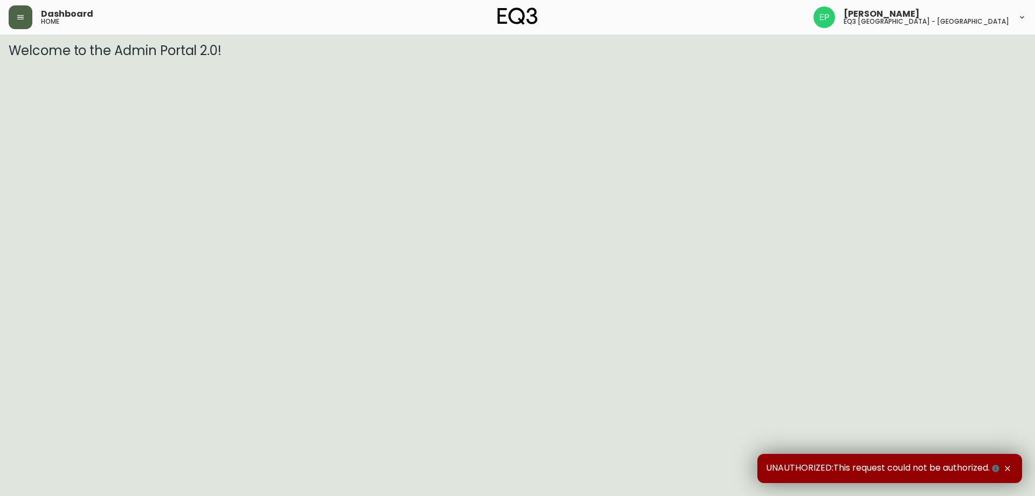
click at [15, 15] on button "button" at bounding box center [21, 17] width 24 height 24
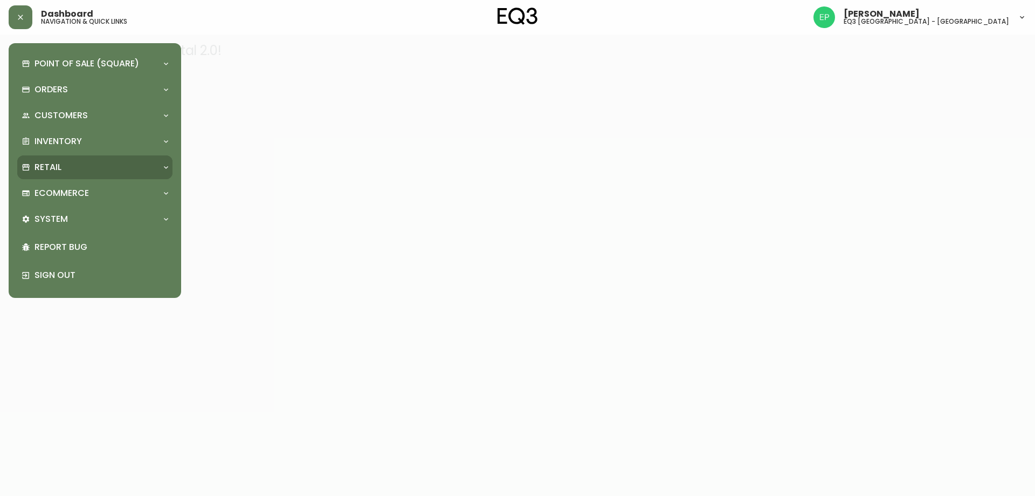
click at [85, 164] on div "Retail" at bounding box center [90, 167] width 136 height 12
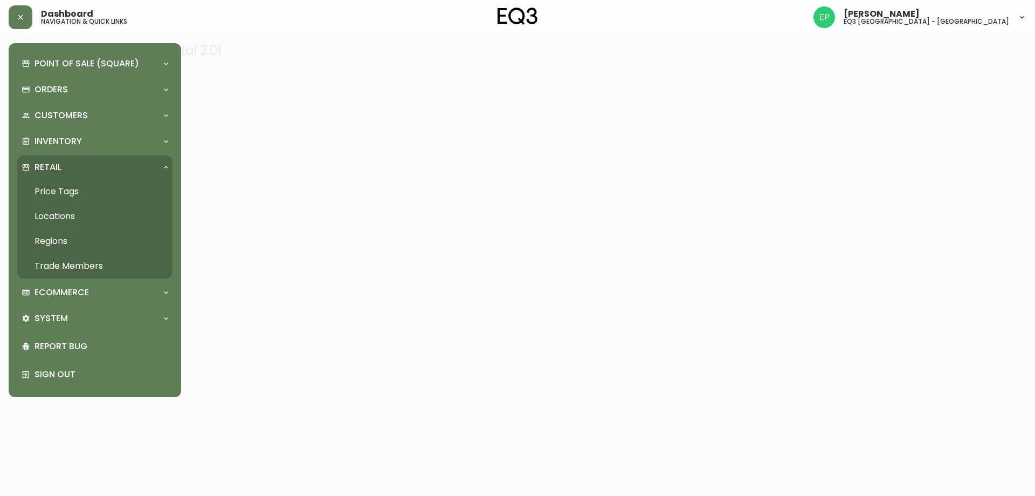
click at [93, 188] on link "Price Tags" at bounding box center [94, 191] width 155 height 25
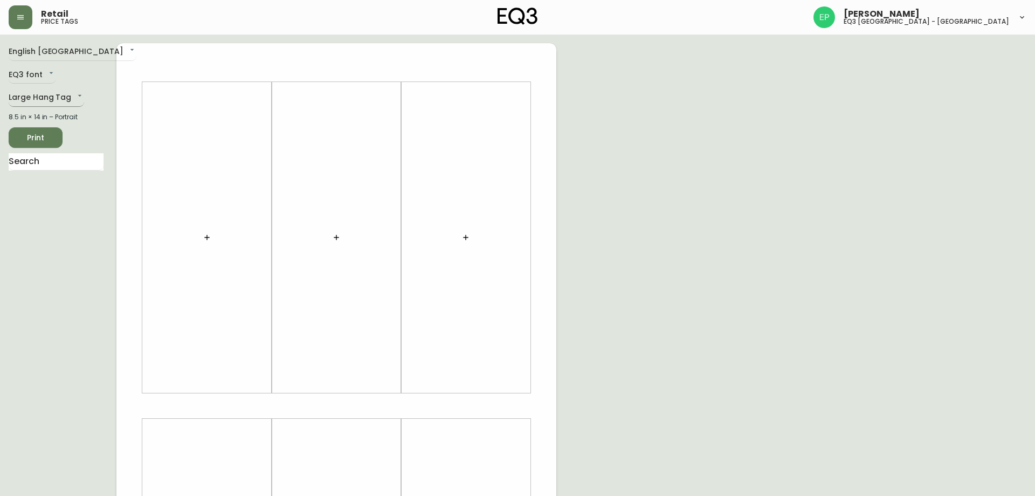
click at [50, 92] on body "Retail price tags [PERSON_NAME] eq3 [GEOGRAPHIC_DATA] - [GEOGRAPHIC_DATA] Engli…" at bounding box center [517, 384] width 1035 height 768
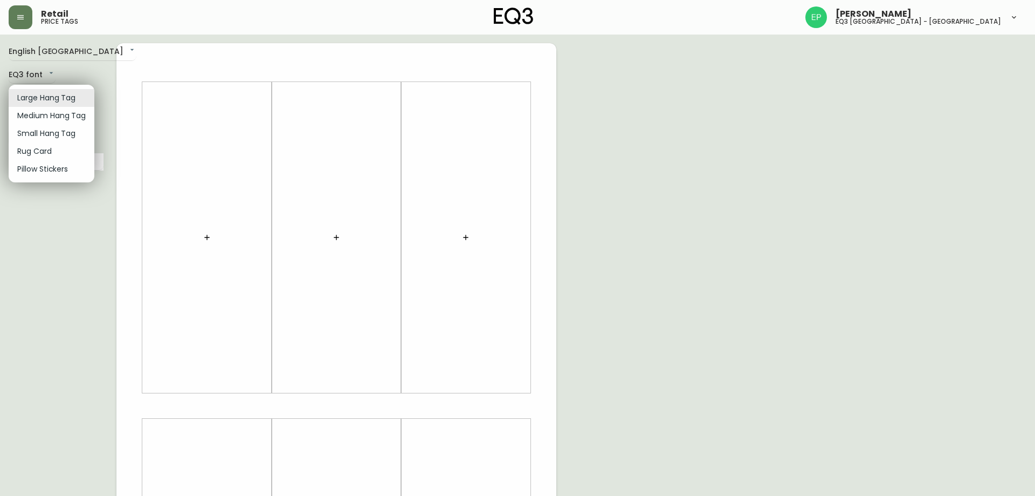
click at [68, 115] on li "Medium Hang Tag" at bounding box center [52, 116] width 86 height 18
click at [53, 102] on body "Retail price tags [PERSON_NAME] eq3 [GEOGRAPHIC_DATA] - [GEOGRAPHIC_DATA] Engli…" at bounding box center [517, 306] width 1035 height 613
click at [52, 118] on li "Small Hang Tag" at bounding box center [52, 116] width 86 height 18
type input "small"
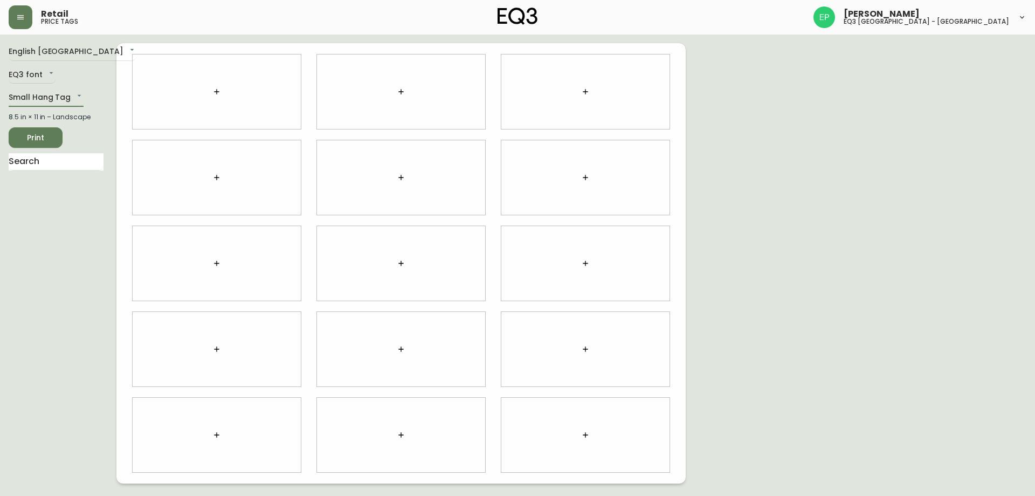
click at [215, 91] on icon "button" at bounding box center [216, 91] width 9 height 9
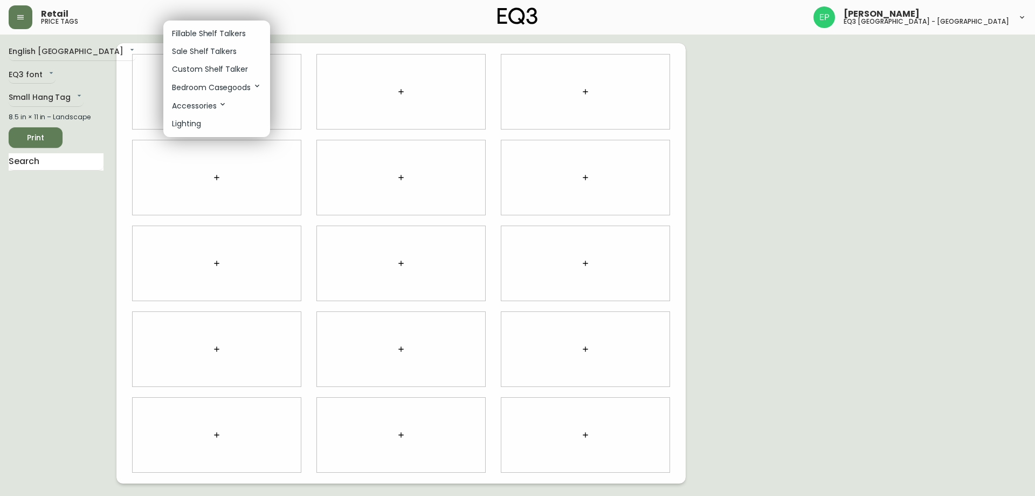
click at [232, 71] on p "Custom Shelf Talker" at bounding box center [210, 69] width 76 height 11
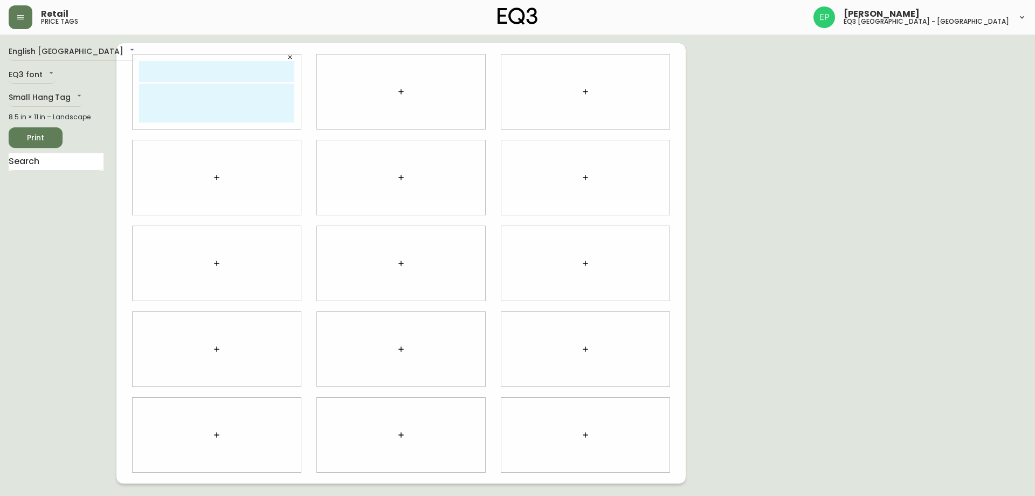
click at [387, 97] on div at bounding box center [401, 91] width 168 height 74
click at [414, 95] on div at bounding box center [401, 91] width 168 height 74
click at [401, 93] on icon "button" at bounding box center [401, 91] width 9 height 9
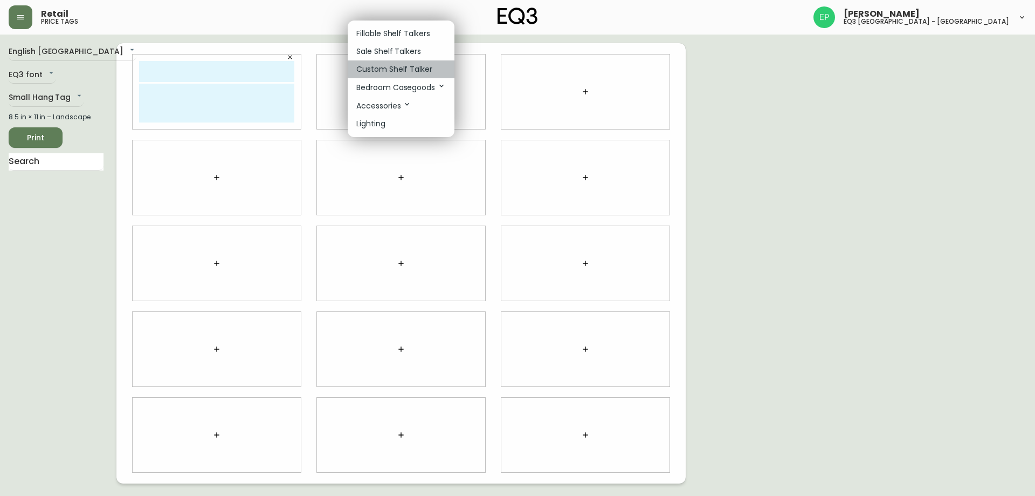
click at [386, 70] on p "Custom Shelf Talker" at bounding box center [394, 69] width 76 height 11
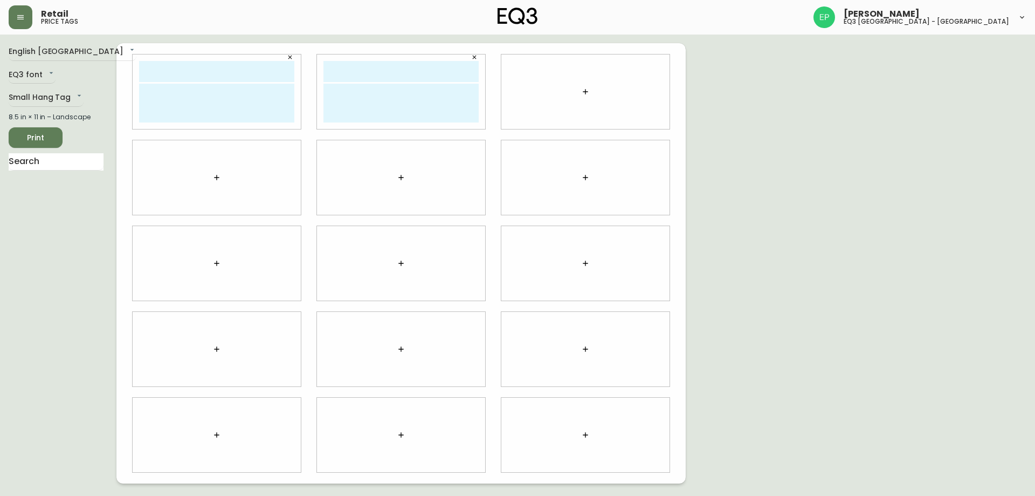
click at [585, 93] on icon "button" at bounding box center [585, 91] width 9 height 9
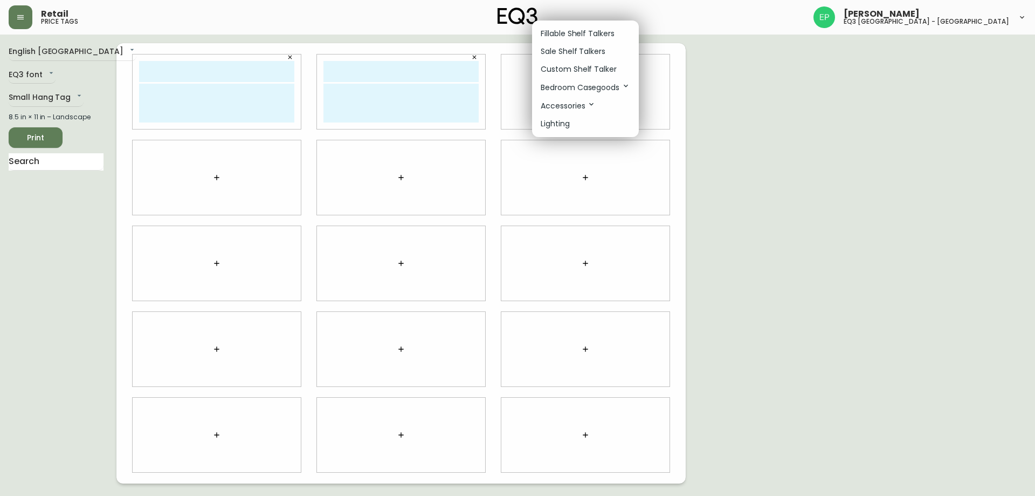
click at [578, 69] on p "Custom Shelf Talker" at bounding box center [579, 69] width 76 height 11
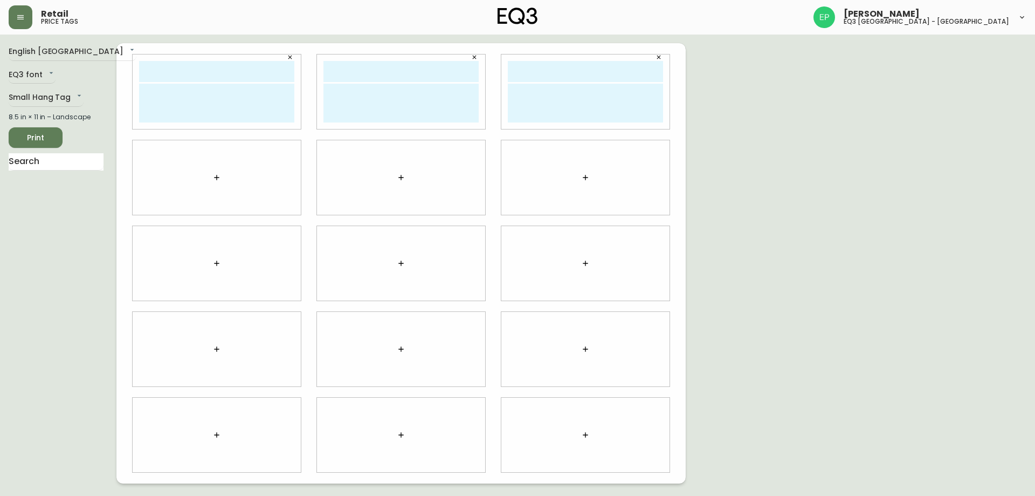
click at [213, 179] on icon "button" at bounding box center [216, 177] width 9 height 9
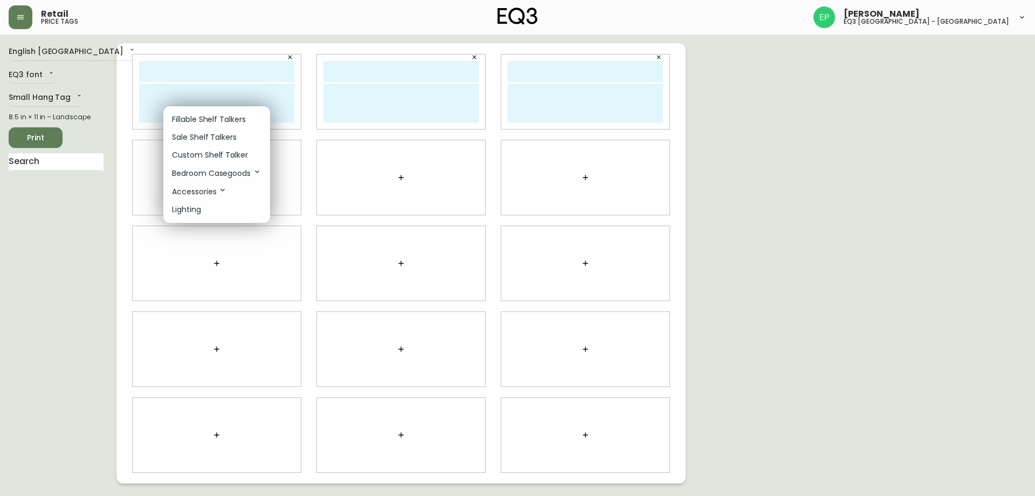
click at [222, 148] on li "Custom Shelf Talker" at bounding box center [216, 155] width 107 height 18
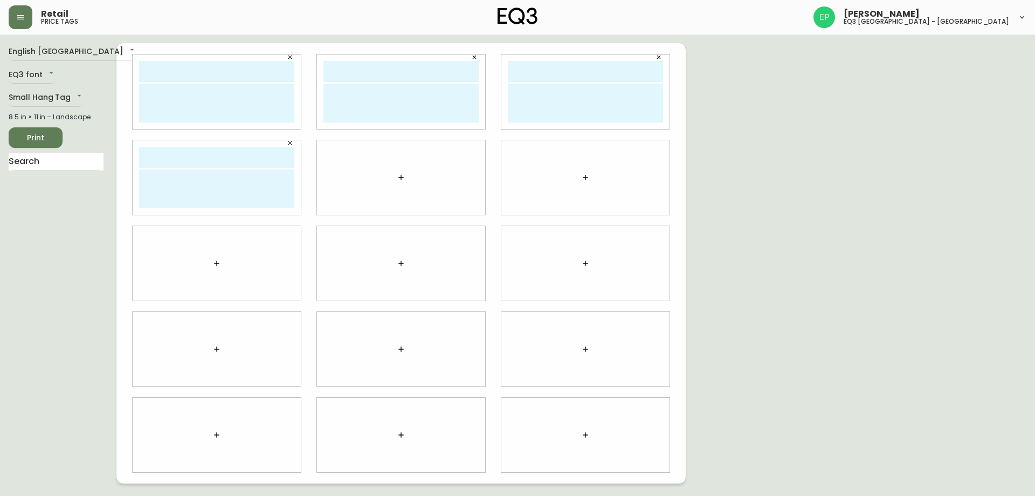
click at [397, 171] on button "button" at bounding box center [401, 178] width 22 height 22
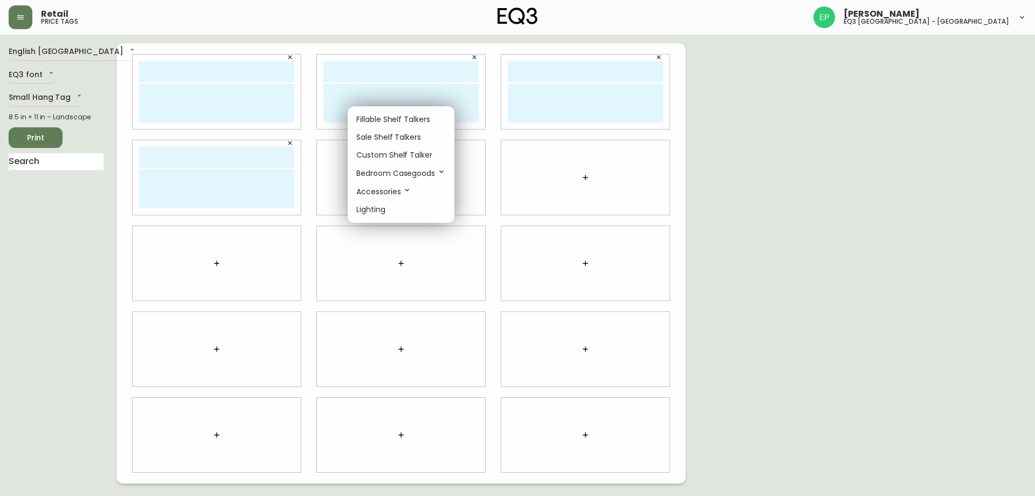
click at [385, 156] on p "Custom Shelf Talker" at bounding box center [394, 154] width 76 height 11
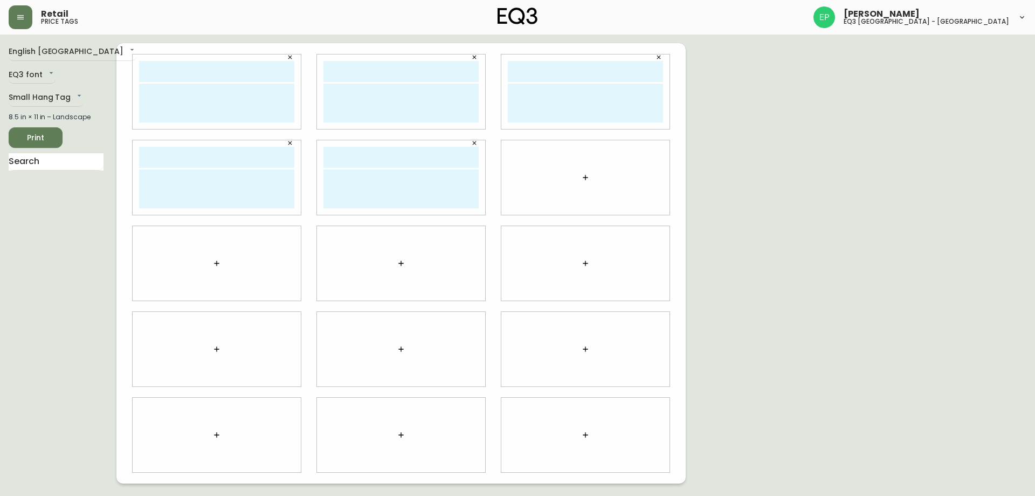
click at [591, 177] on button "button" at bounding box center [586, 178] width 22 height 22
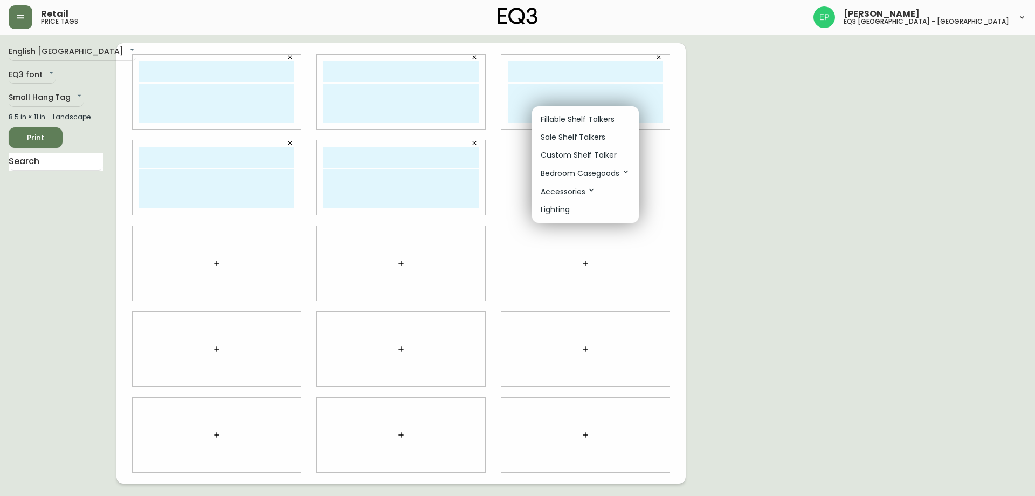
click at [579, 157] on p "Custom Shelf Talker" at bounding box center [579, 154] width 76 height 11
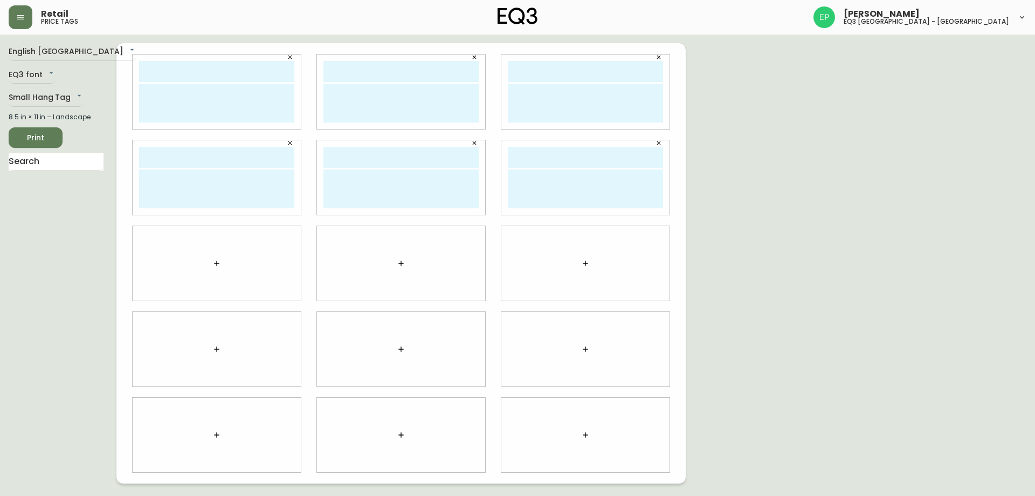
click at [218, 259] on icon "button" at bounding box center [216, 263] width 9 height 9
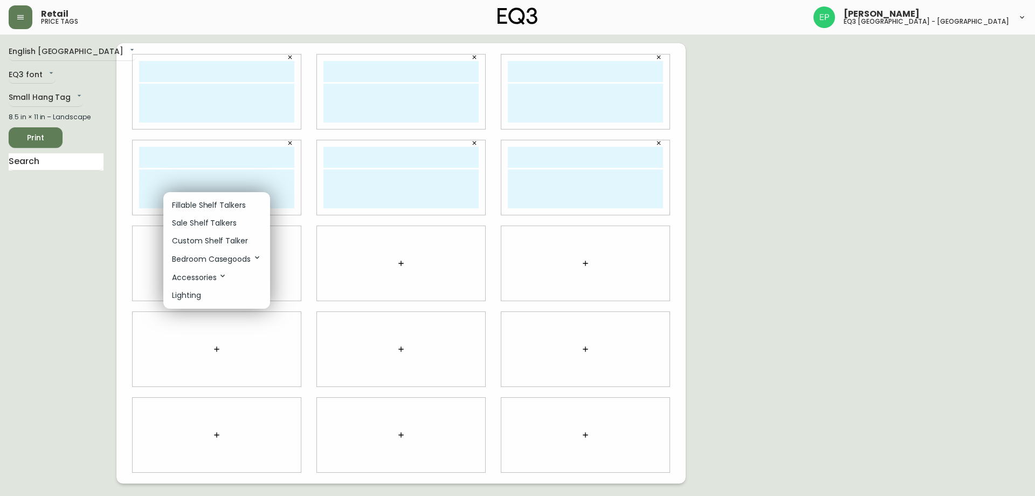
click at [240, 241] on p "Custom Shelf Talker" at bounding box center [210, 240] width 76 height 11
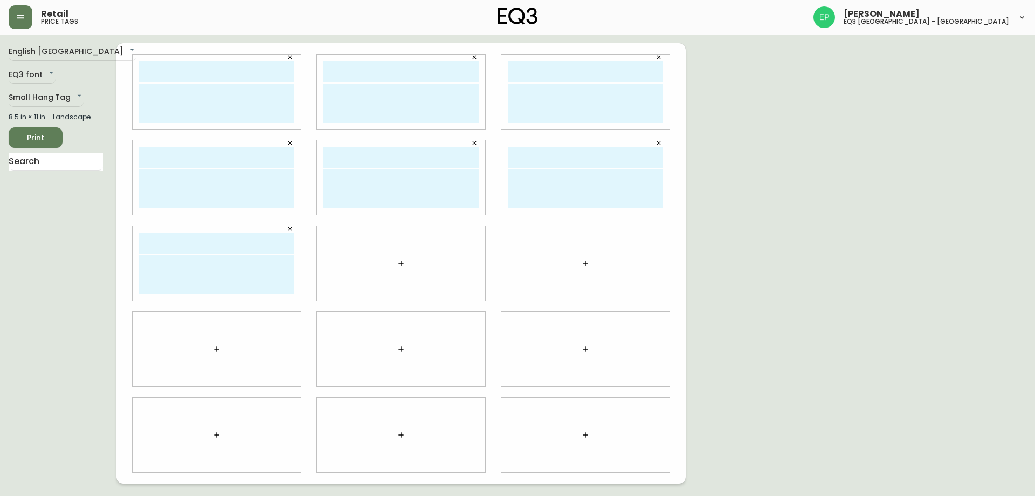
click at [405, 258] on button "button" at bounding box center [401, 263] width 22 height 22
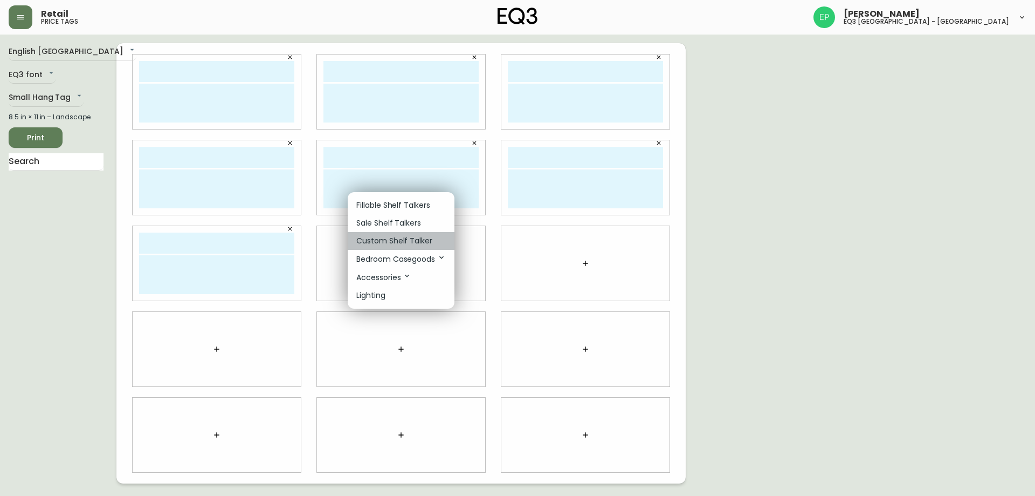
click at [389, 232] on li "Custom Shelf Talker" at bounding box center [401, 241] width 107 height 18
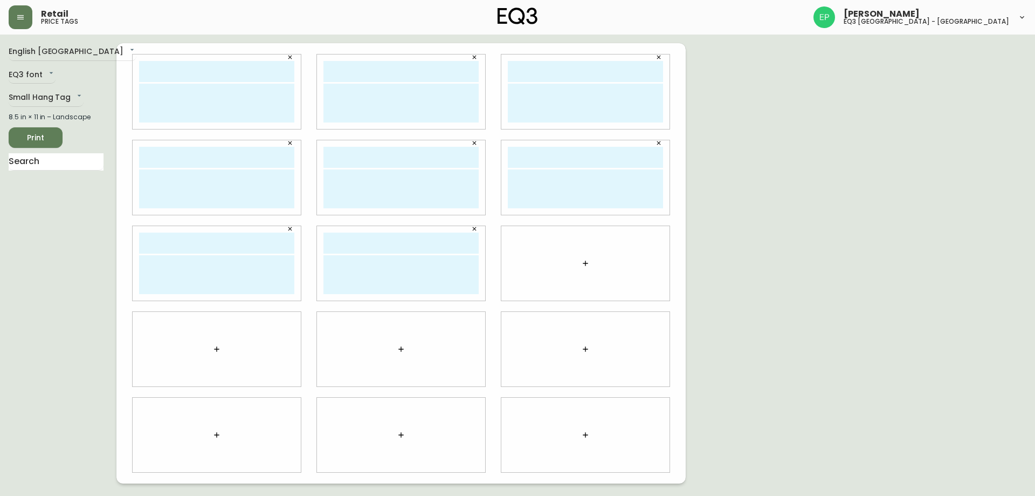
click at [583, 260] on icon "button" at bounding box center [585, 263] width 9 height 9
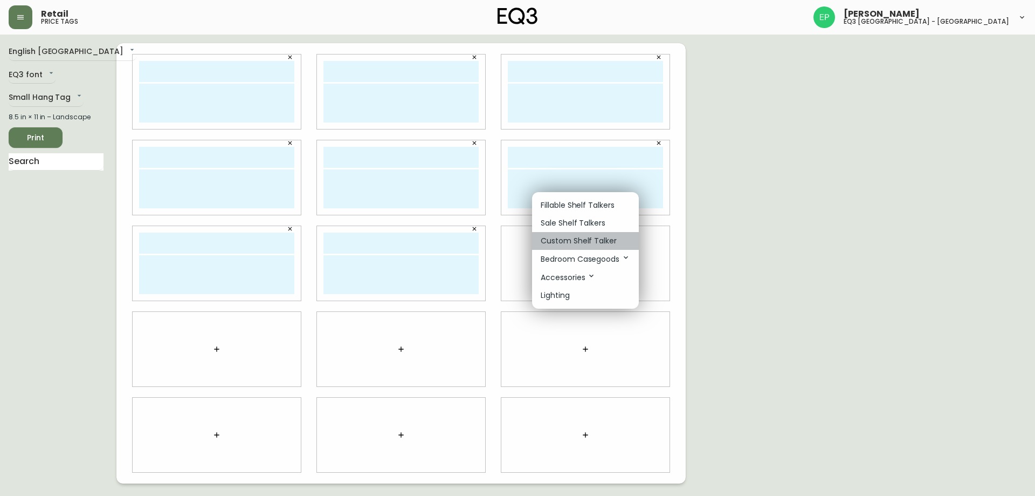
click at [572, 243] on p "Custom Shelf Talker" at bounding box center [579, 240] width 76 height 11
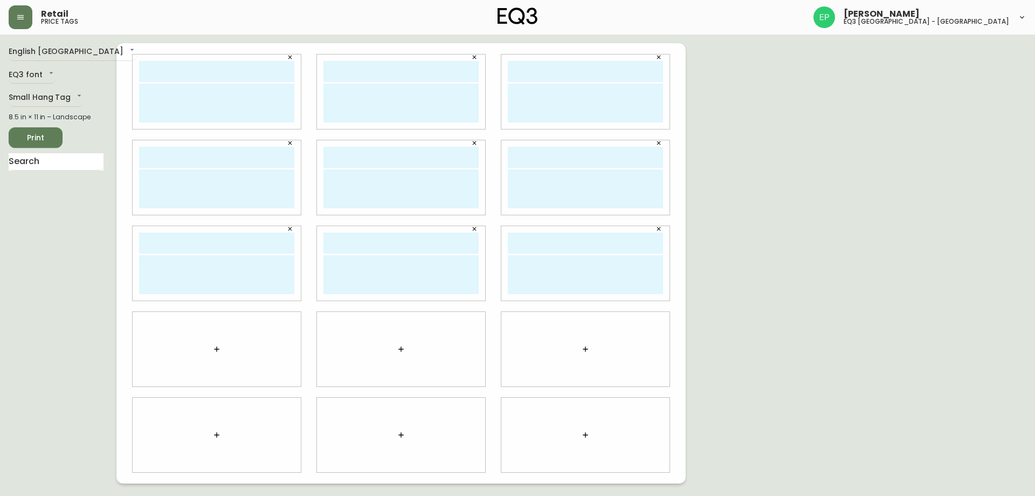
click at [228, 346] on div at bounding box center [217, 349] width 168 height 74
click at [217, 346] on icon "button" at bounding box center [216, 349] width 9 height 9
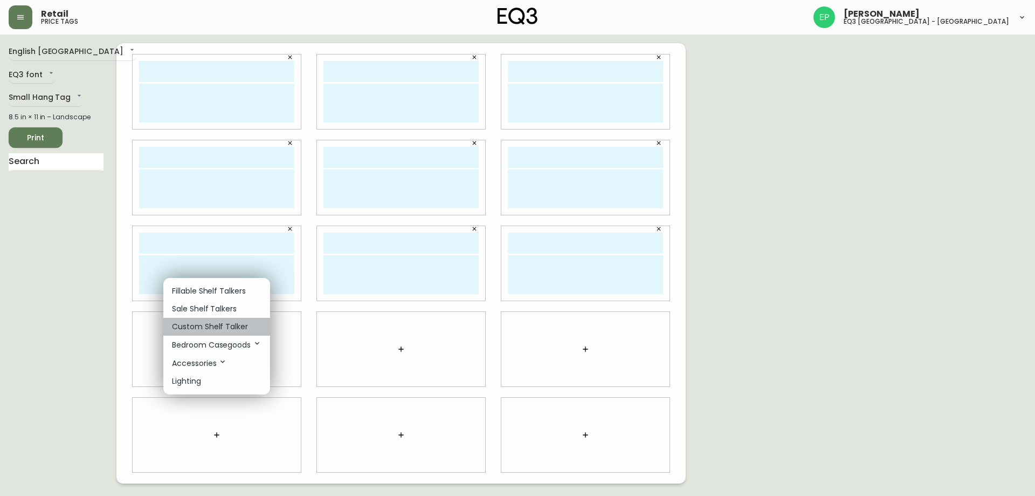
click at [234, 323] on p "Custom Shelf Talker" at bounding box center [210, 326] width 76 height 11
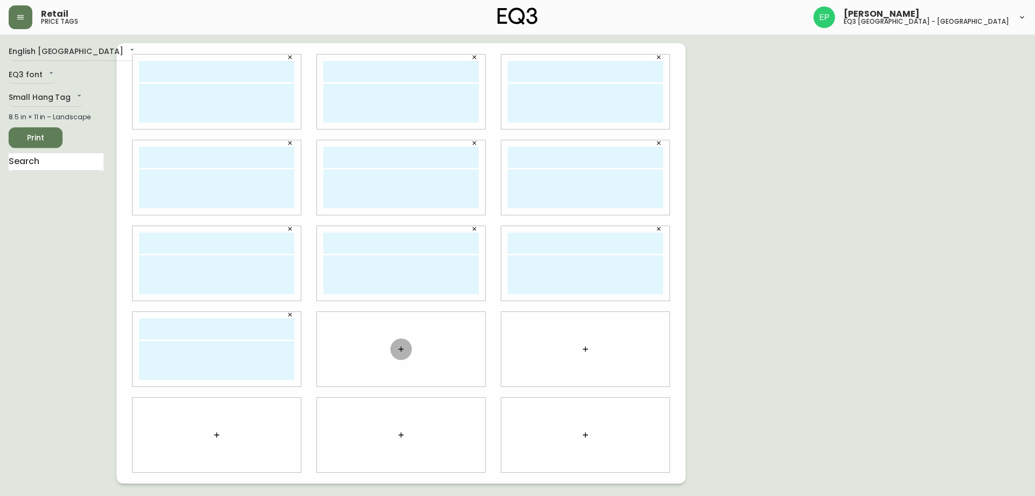
click at [400, 348] on icon "button" at bounding box center [401, 349] width 9 height 9
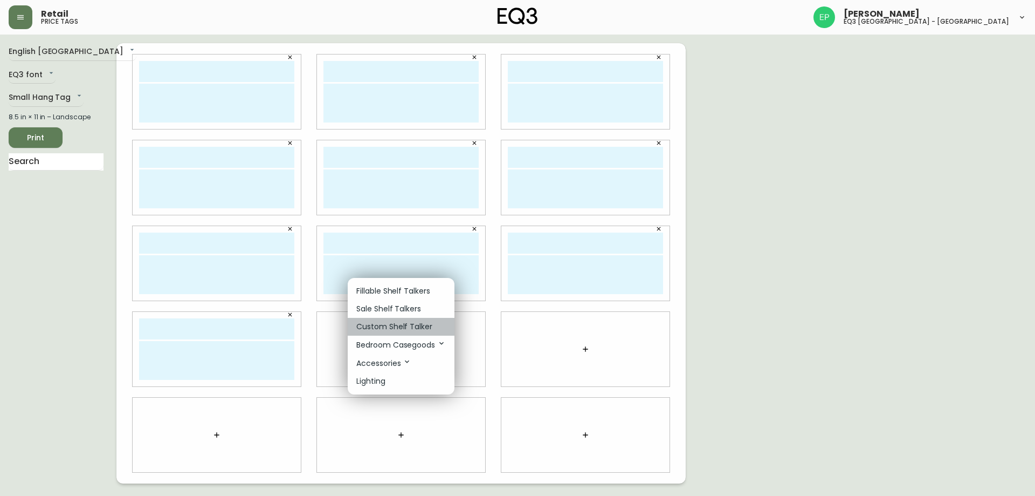
click at [395, 326] on p "Custom Shelf Talker" at bounding box center [394, 326] width 76 height 11
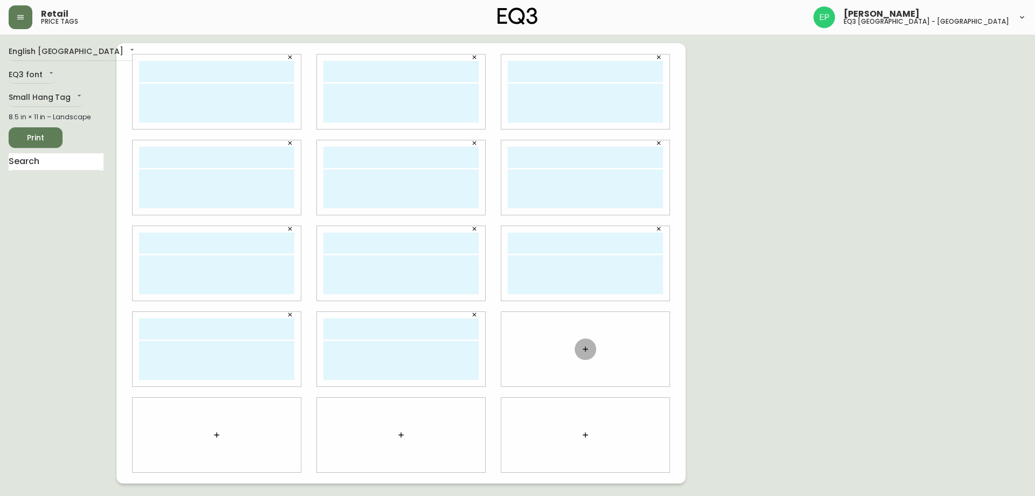
click at [587, 345] on icon "button" at bounding box center [585, 349] width 9 height 9
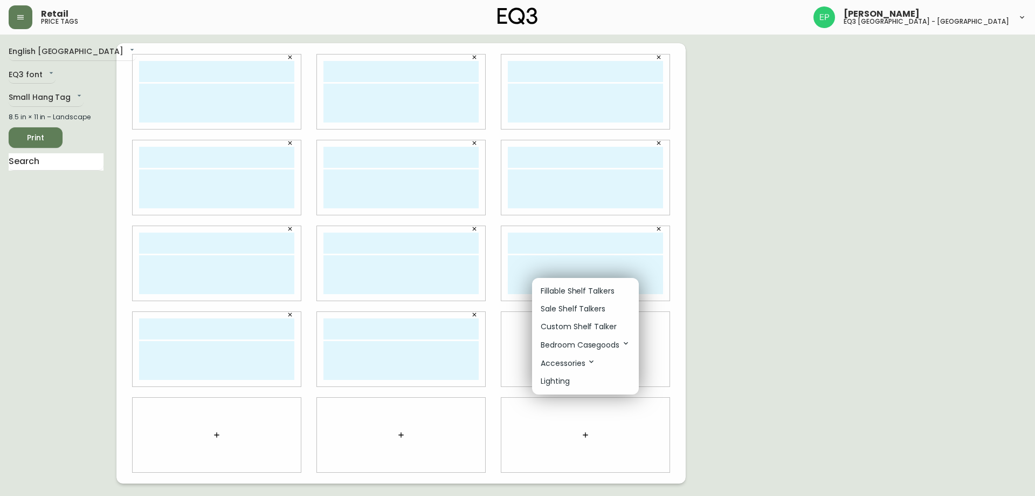
click at [589, 321] on p "Custom Shelf Talker" at bounding box center [579, 326] width 76 height 11
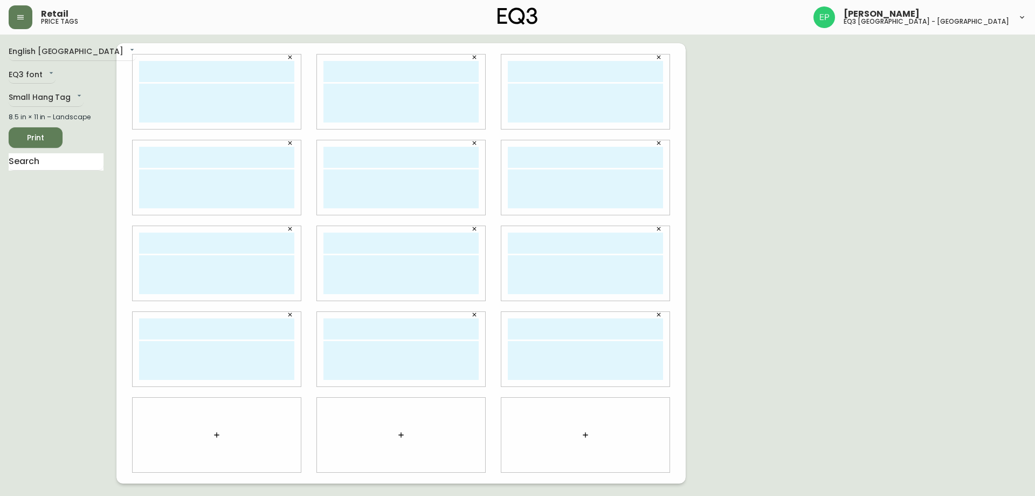
click at [230, 441] on div at bounding box center [217, 434] width 168 height 74
click at [225, 437] on button "button" at bounding box center [217, 435] width 22 height 22
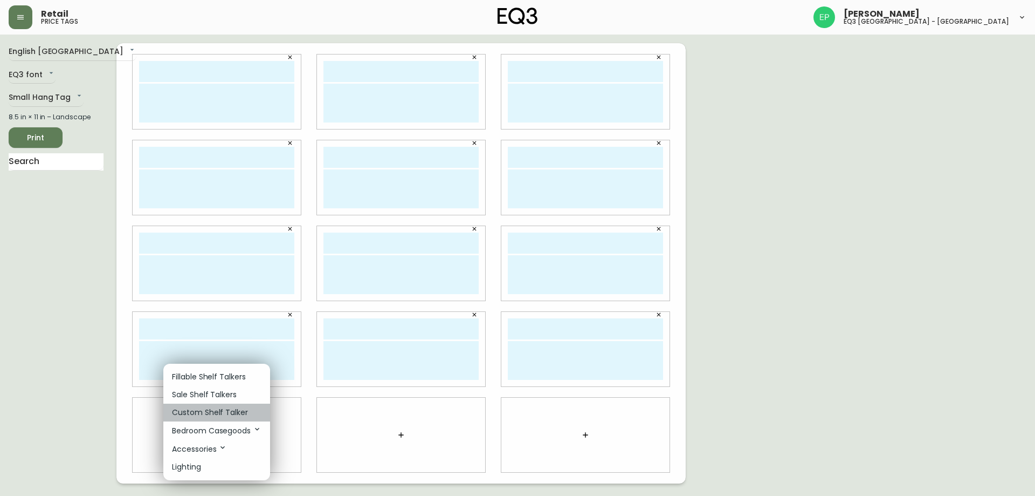
click at [220, 409] on p "Custom Shelf Talker" at bounding box center [210, 412] width 76 height 11
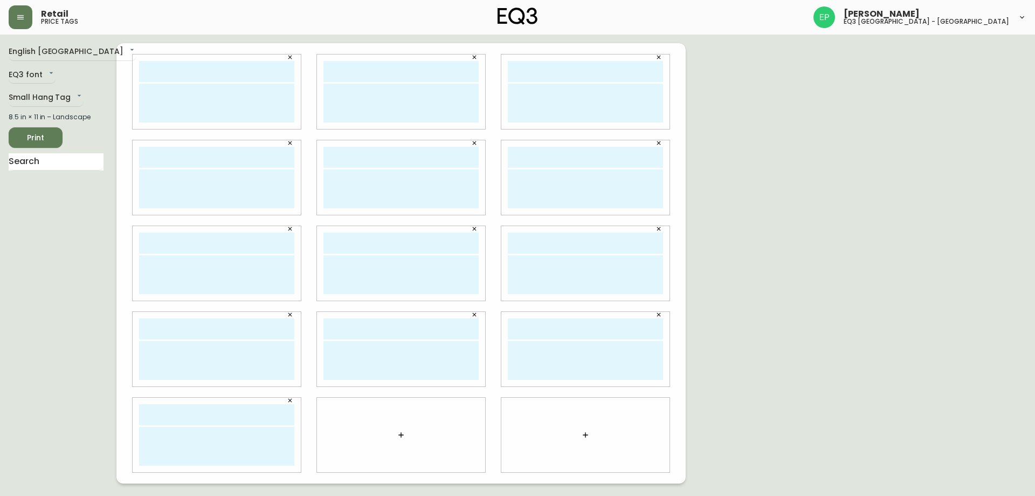
click at [410, 441] on button "button" at bounding box center [401, 435] width 22 height 22
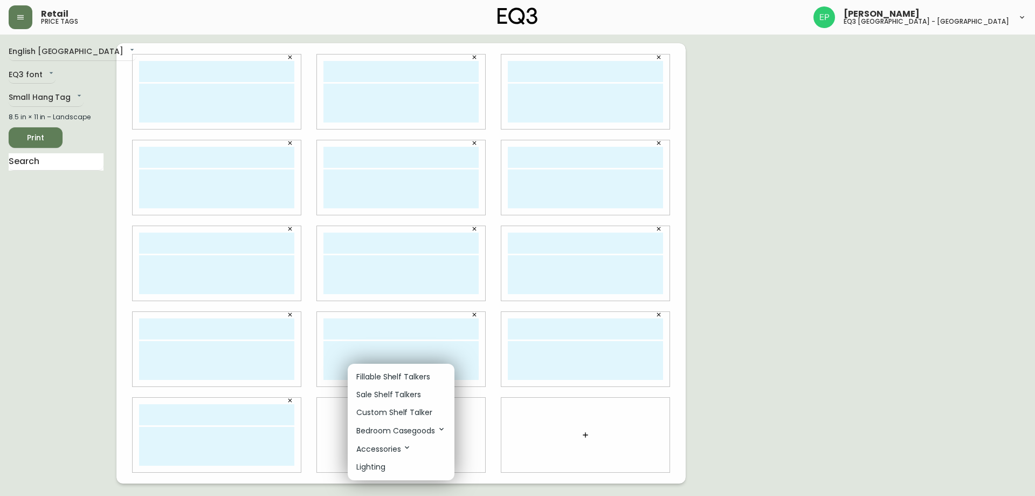
click at [416, 409] on p "Custom Shelf Talker" at bounding box center [394, 412] width 76 height 11
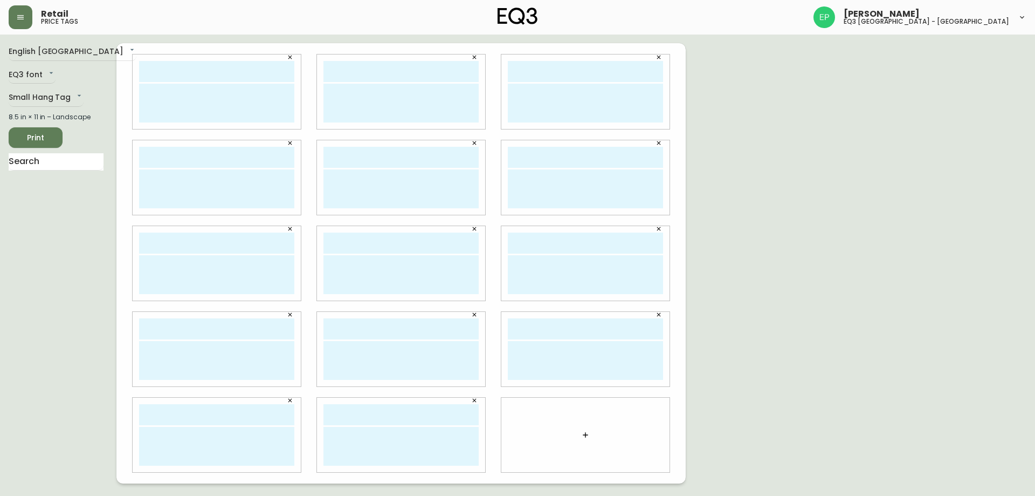
click at [581, 434] on button "button" at bounding box center [586, 435] width 22 height 22
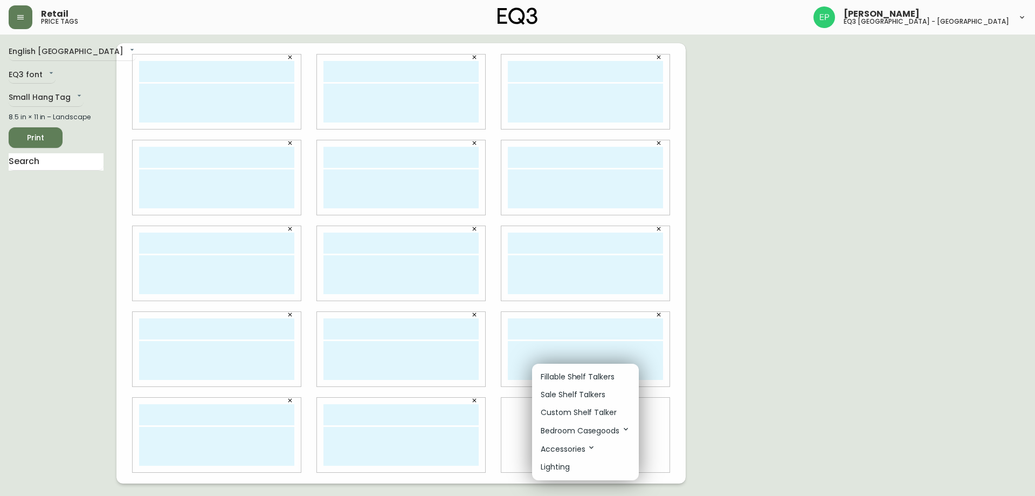
click at [567, 408] on p "Custom Shelf Talker" at bounding box center [579, 412] width 76 height 11
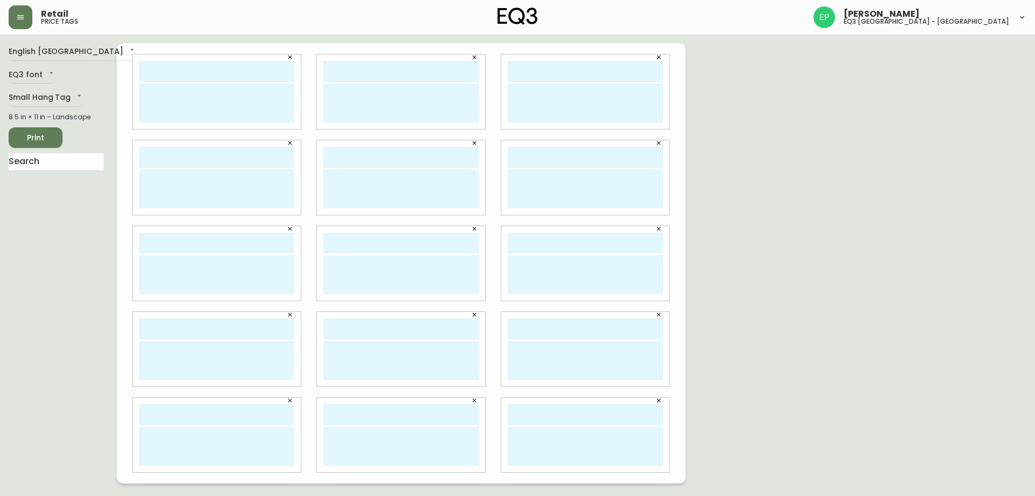
click at [193, 75] on input "text" at bounding box center [216, 71] width 155 height 21
drag, startPoint x: 242, startPoint y: 67, endPoint x: 144, endPoint y: 69, distance: 97.6
click at [144, 69] on input "LAYLA HUJEIR" at bounding box center [216, 71] width 155 height 21
type input "LAYLA HUJEIR"
click at [342, 67] on input "text" at bounding box center [401, 71] width 155 height 21
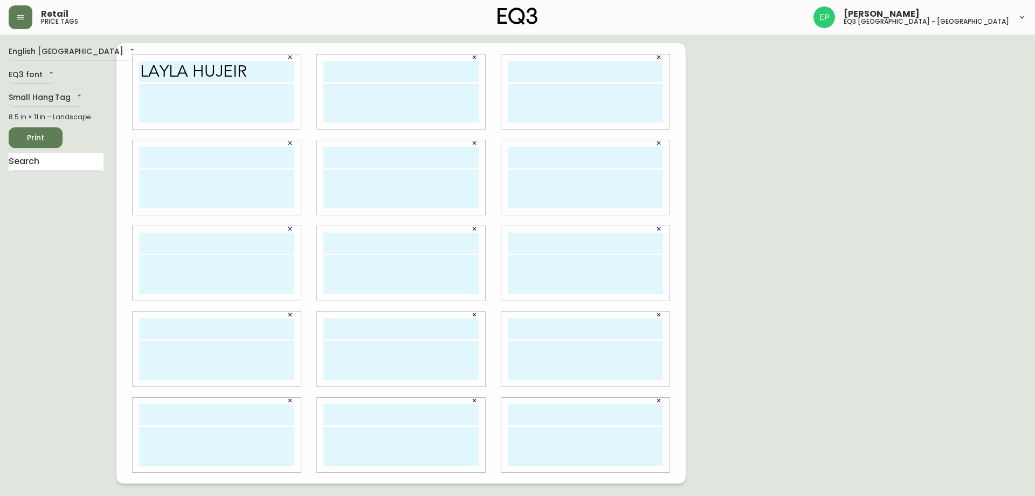
paste input "LAYLA HUJEIR"
type input "LAYLA HUJEIR"
click at [567, 66] on input "text" at bounding box center [585, 71] width 155 height 21
paste input "LAYLA HUJEIR"
type input "LAYLA HUJEIR"
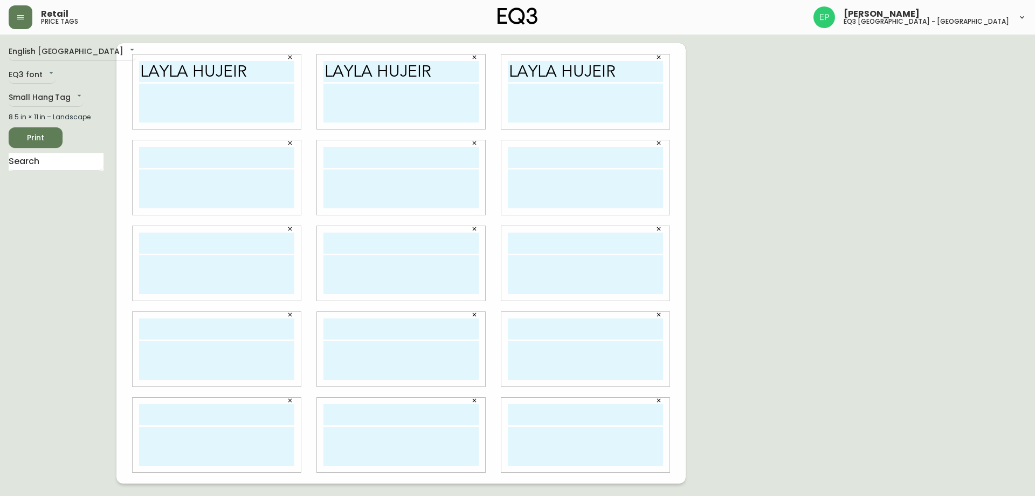
click at [198, 164] on input "text" at bounding box center [216, 157] width 155 height 21
paste input "LAYLA HUJEIR"
type input "LAYLA HUJEIR"
click at [358, 161] on input "text" at bounding box center [401, 157] width 155 height 21
paste input "LAYLA HUJEIR"
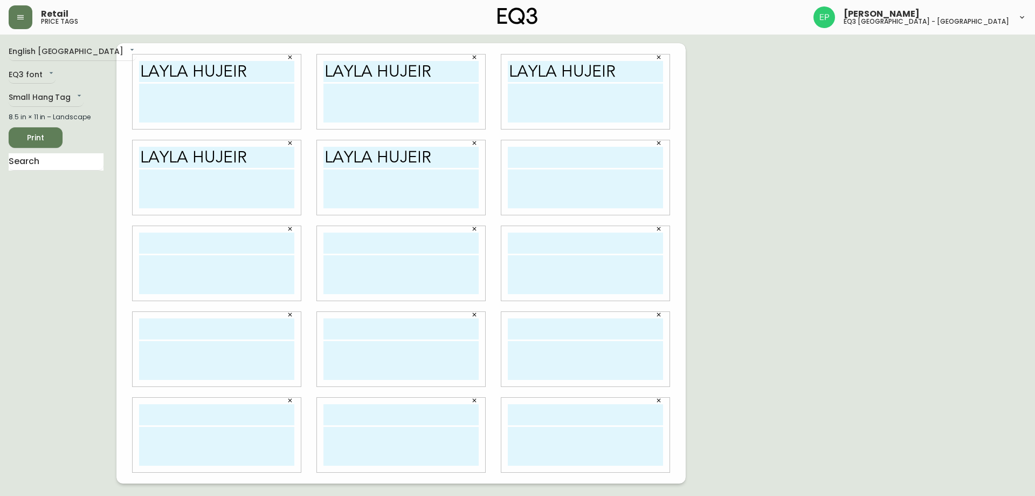
type input "LAYLA HUJEIR"
click at [548, 162] on input "text" at bounding box center [585, 157] width 155 height 21
paste input "LAYLA HUJEIR"
type input "LAYLA HUJEIR"
click at [196, 246] on input "text" at bounding box center [216, 242] width 155 height 21
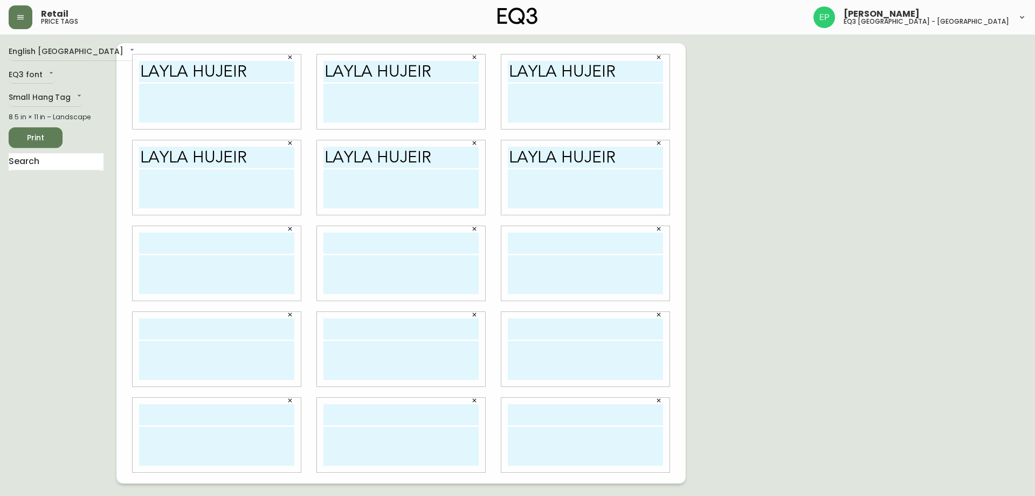
paste input "LAYLA HUJEIR"
type input "LAYLA HUJEIR"
click at [397, 248] on input "text" at bounding box center [401, 242] width 155 height 21
paste input "LAYLA HUJEIR"
type input "LAYLA HUJEIR"
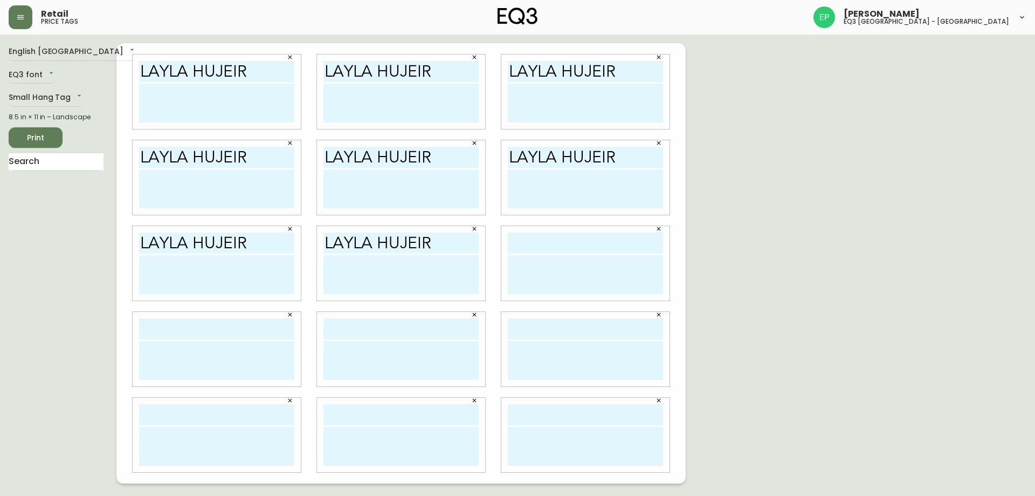
click at [554, 246] on input "text" at bounding box center [585, 242] width 155 height 21
paste input "LAYLA HUJEIR"
type input "LAYLA HUJEIR"
click at [262, 334] on input "text" at bounding box center [216, 328] width 155 height 21
paste input "LAYLA HUJEIR"
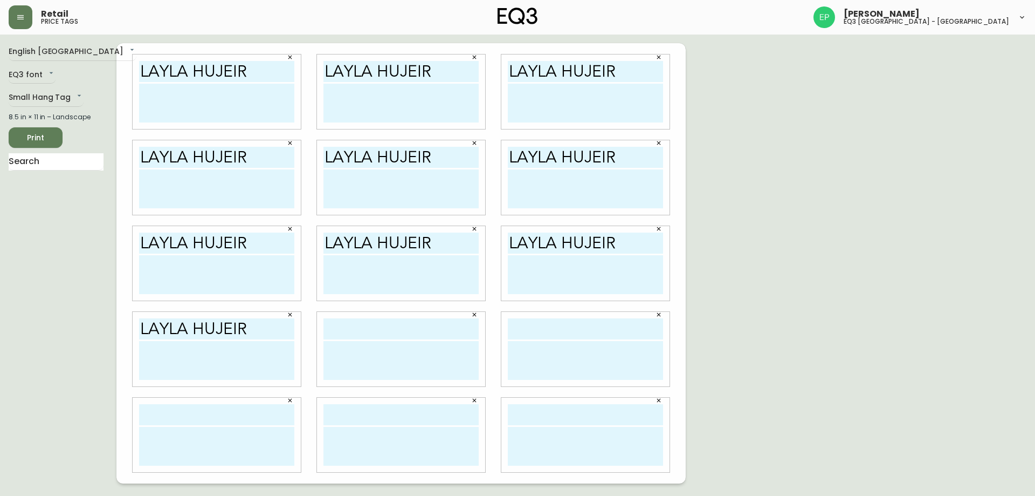
type input "LAYLA HUJEIR"
click at [339, 335] on input "text" at bounding box center [401, 328] width 155 height 21
paste input "LAYLA HUJEIR"
type input "LAYLA HUJEIR"
click at [537, 332] on input "text" at bounding box center [585, 328] width 155 height 21
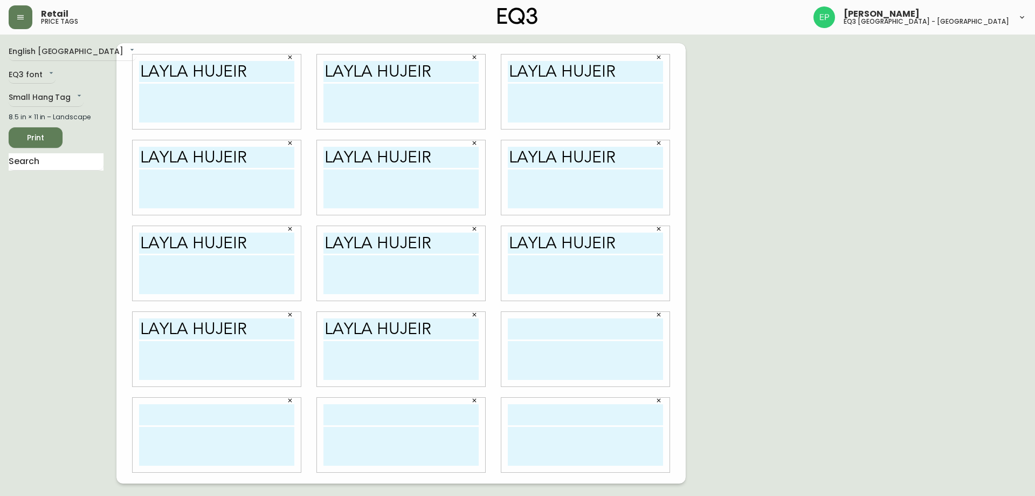
paste input "LAYLA HUJEIR"
type input "LAYLA HUJEIR"
click at [208, 410] on input "text" at bounding box center [216, 414] width 155 height 21
paste input "LAYLA HUJEIR"
type input "LAYLA HUJEIR"
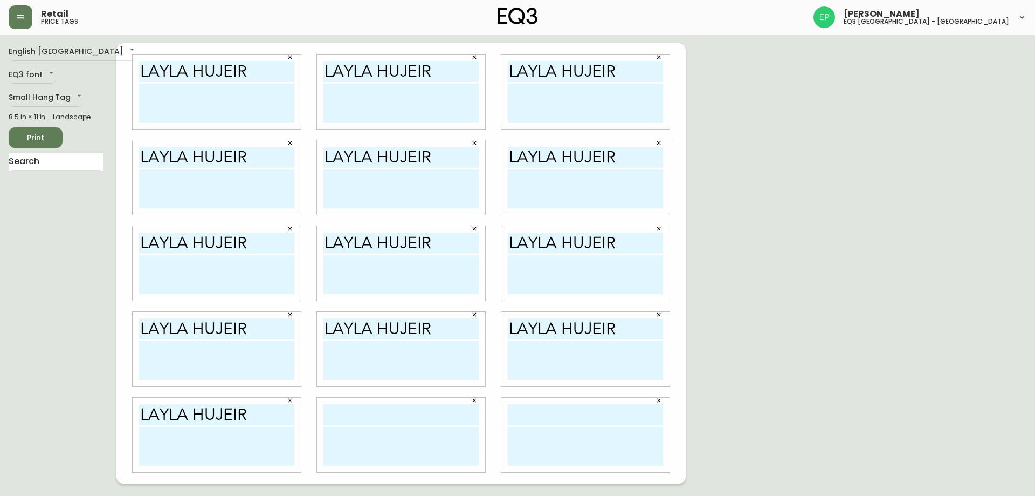
click at [423, 415] on input "text" at bounding box center [401, 414] width 155 height 21
paste input "LAYLA HUJEIR"
type input "LAYLA HUJEIR"
click at [535, 411] on input "text" at bounding box center [585, 414] width 155 height 21
paste input "LAYLA HUJEIR"
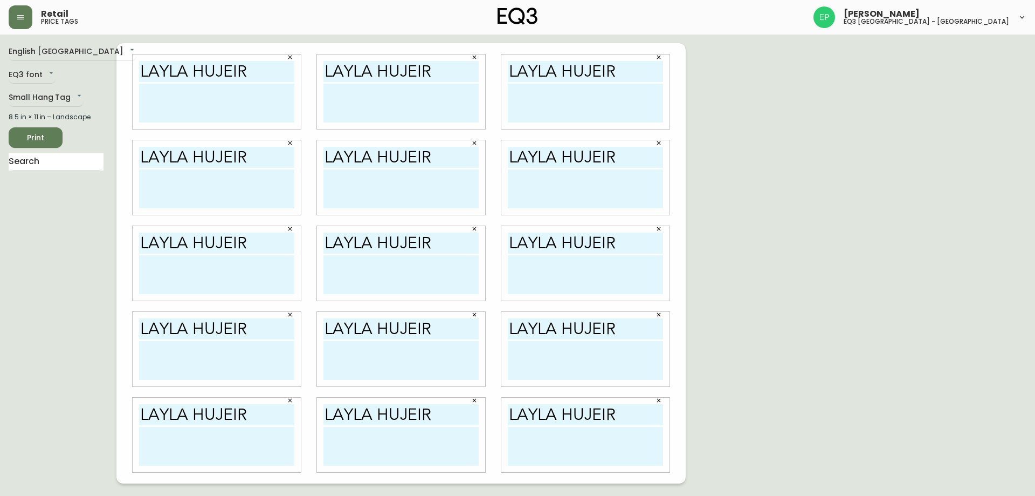
type input "LAYLA HUJEIR"
click at [166, 99] on textarea at bounding box center [216, 103] width 155 height 39
click at [221, 111] on textarea "CONSULTANTE EN DESIGN [EMAIL_ADDRESS][DOMAIN_NAME]" at bounding box center [216, 103] width 155 height 39
drag, startPoint x: 220, startPoint y: 115, endPoint x: 127, endPoint y: 85, distance: 98.1
click at [127, 85] on div "LAYLA HUJEIR CONSULTANTE EN DESIGN [EMAIL_ADDRESS][DOMAIN_NAME]" at bounding box center [217, 92] width 184 height 86
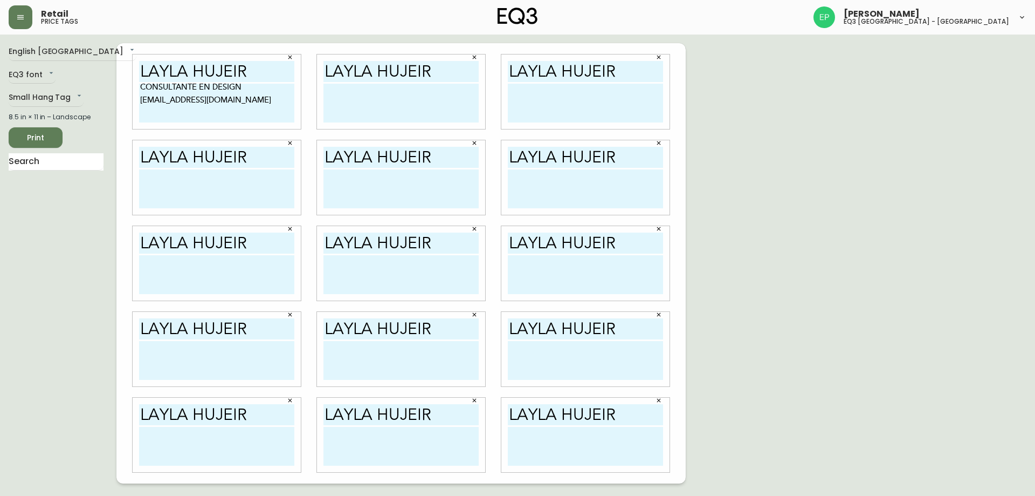
type textarea "CONSULTANTE EN DESIGN [EMAIL_ADDRESS][DOMAIN_NAME]"
click at [331, 88] on textarea at bounding box center [401, 103] width 155 height 39
paste textarea "CONSULTANTE EN DESIGN [EMAIL_ADDRESS][DOMAIN_NAME]"
type textarea "CONSULTANTE EN DESIGN [EMAIL_ADDRESS][DOMAIN_NAME]"
click at [543, 94] on textarea at bounding box center [585, 103] width 155 height 39
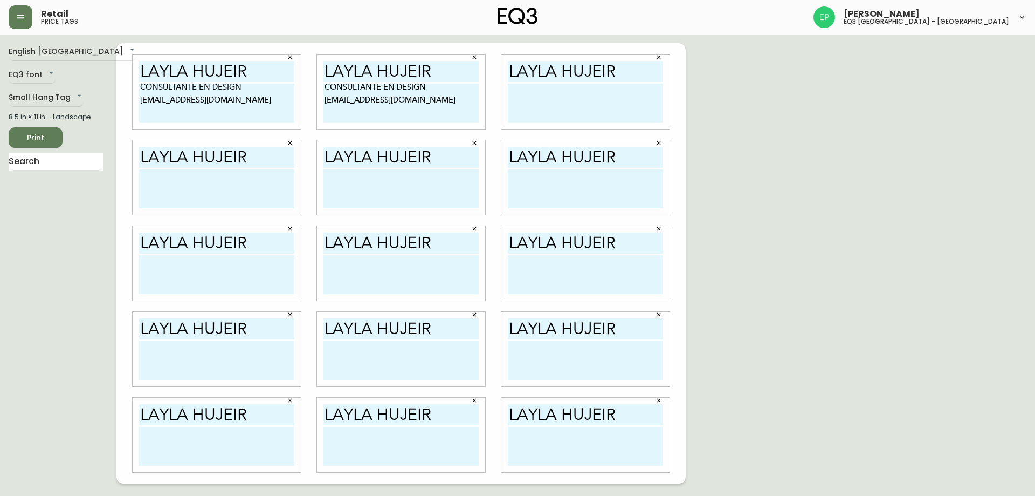
paste textarea "CONSULTANTE EN DESIGN [EMAIL_ADDRESS][DOMAIN_NAME]"
type textarea "CONSULTANTE EN DESIGN [EMAIL_ADDRESS][DOMAIN_NAME]"
click at [163, 170] on textarea at bounding box center [216, 188] width 155 height 39
paste textarea "CONSULTANTE EN DESIGN [EMAIL_ADDRESS][DOMAIN_NAME]"
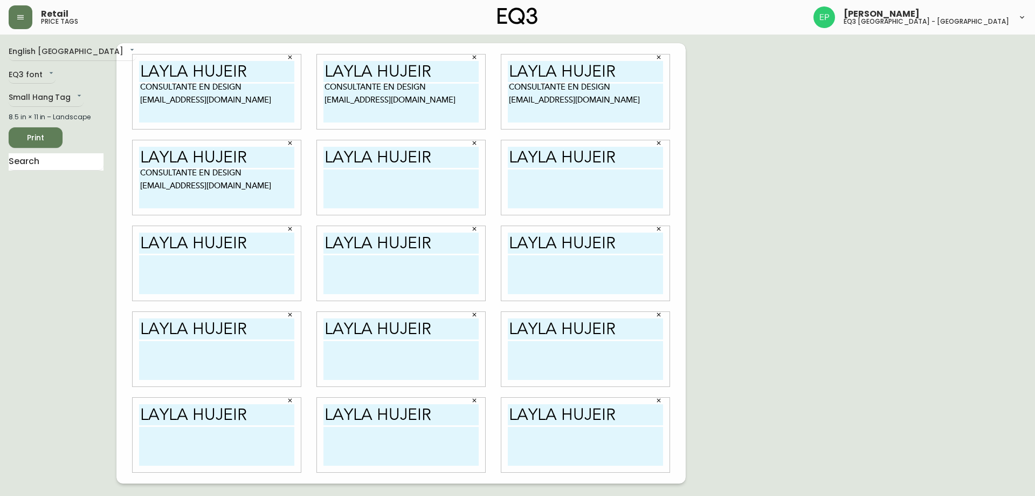
type textarea "CONSULTANTE EN DESIGN [EMAIL_ADDRESS][DOMAIN_NAME]"
click at [351, 174] on textarea at bounding box center [401, 188] width 155 height 39
paste textarea "CONSULTANTE EN DESIGN [EMAIL_ADDRESS][DOMAIN_NAME]"
type textarea "CONSULTANTE EN DESIGN [EMAIL_ADDRESS][DOMAIN_NAME]"
click at [588, 191] on textarea at bounding box center [585, 188] width 155 height 39
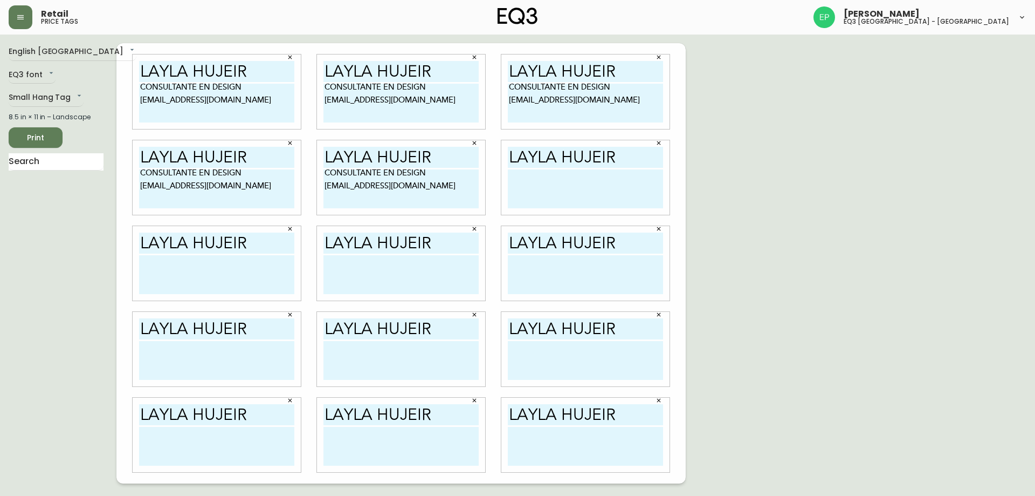
paste textarea "CONSULTANTE EN DESIGN [EMAIL_ADDRESS][DOMAIN_NAME]"
type textarea "CONSULTANTE EN DESIGN [EMAIL_ADDRESS][DOMAIN_NAME]"
click at [222, 265] on textarea at bounding box center [216, 274] width 155 height 39
paste textarea "CONSULTANTE EN DESIGN [EMAIL_ADDRESS][DOMAIN_NAME]"
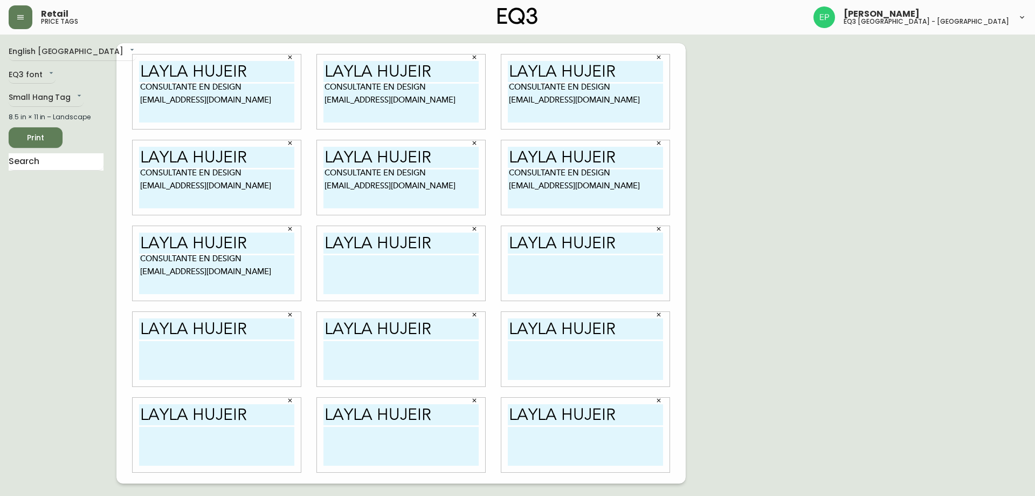
type textarea "CONSULTANTE EN DESIGN [EMAIL_ADDRESS][DOMAIN_NAME]"
click at [334, 263] on textarea at bounding box center [401, 274] width 155 height 39
paste textarea "CONSULTANTE EN DESIGN [EMAIL_ADDRESS][DOMAIN_NAME]"
type textarea "CONSULTANTE EN DESIGN [EMAIL_ADDRESS][DOMAIN_NAME]"
click at [578, 257] on textarea at bounding box center [585, 274] width 155 height 39
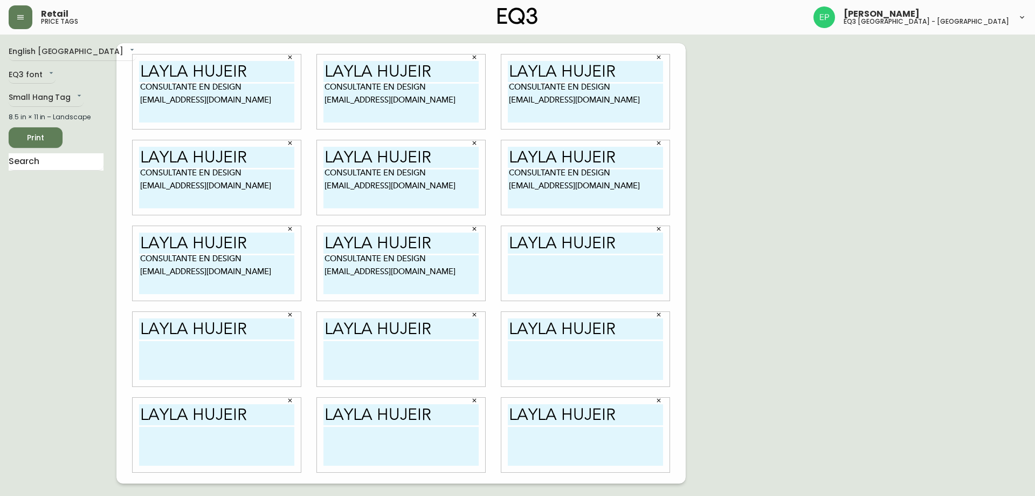
paste textarea "CONSULTANTE EN DESIGN [EMAIL_ADDRESS][DOMAIN_NAME]"
type textarea "CONSULTANTE EN DESIGN [EMAIL_ADDRESS][DOMAIN_NAME]"
click at [174, 348] on textarea at bounding box center [216, 360] width 155 height 39
paste textarea "CONSULTANTE EN DESIGN [EMAIL_ADDRESS][DOMAIN_NAME]"
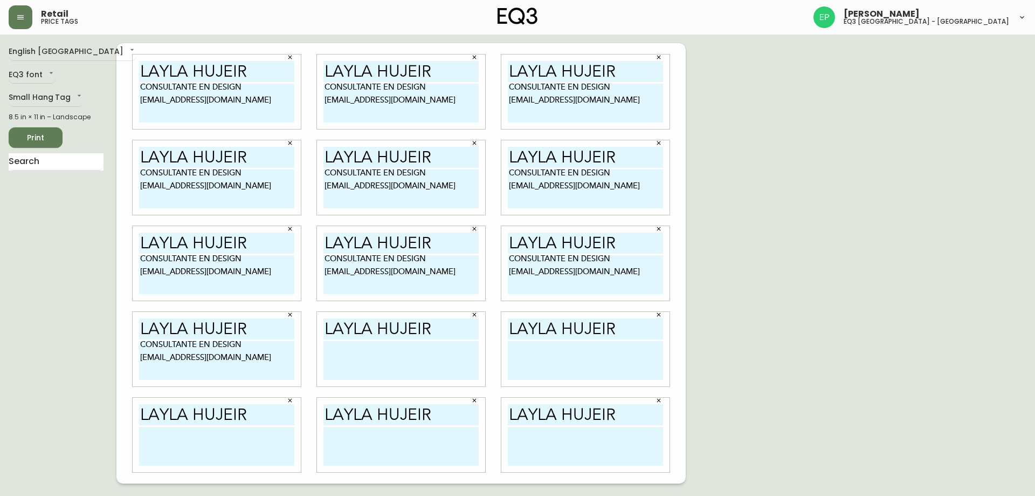
type textarea "CONSULTANTE EN DESIGN [EMAIL_ADDRESS][DOMAIN_NAME]"
click at [351, 349] on textarea at bounding box center [401, 360] width 155 height 39
paste textarea "CONSULTANTE EN DESIGN [EMAIL_ADDRESS][DOMAIN_NAME]"
type textarea "CONSULTANTE EN DESIGN [EMAIL_ADDRESS][DOMAIN_NAME]"
click at [513, 351] on textarea at bounding box center [585, 360] width 155 height 39
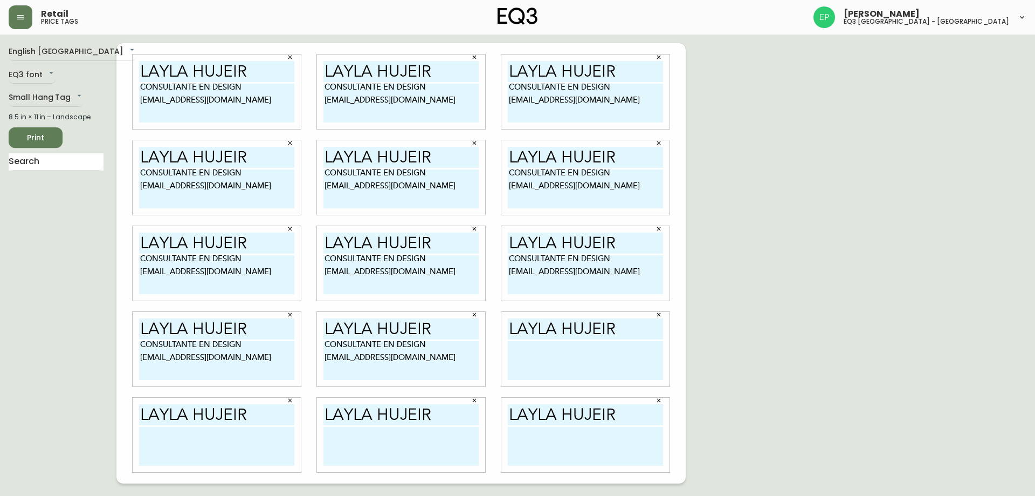
paste textarea "CONSULTANTE EN DESIGN [EMAIL_ADDRESS][DOMAIN_NAME]"
type textarea "CONSULTANTE EN DESIGN [EMAIL_ADDRESS][DOMAIN_NAME]"
click at [178, 441] on textarea at bounding box center [216, 446] width 155 height 39
paste textarea "CONSULTANTE EN DESIGN [EMAIL_ADDRESS][DOMAIN_NAME]"
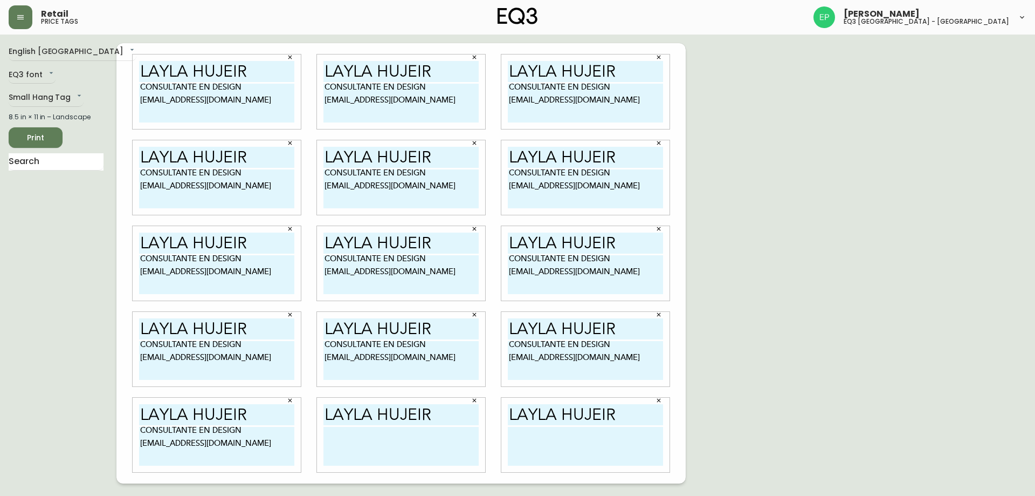
type textarea "CONSULTANTE EN DESIGN [EMAIL_ADDRESS][DOMAIN_NAME]"
click at [368, 432] on textarea at bounding box center [401, 446] width 155 height 39
paste textarea "CONSULTANTE EN DESIGN [EMAIL_ADDRESS][DOMAIN_NAME]"
type textarea "CONSULTANTE EN DESIGN [EMAIL_ADDRESS][DOMAIN_NAME]"
click at [528, 441] on textarea at bounding box center [585, 446] width 155 height 39
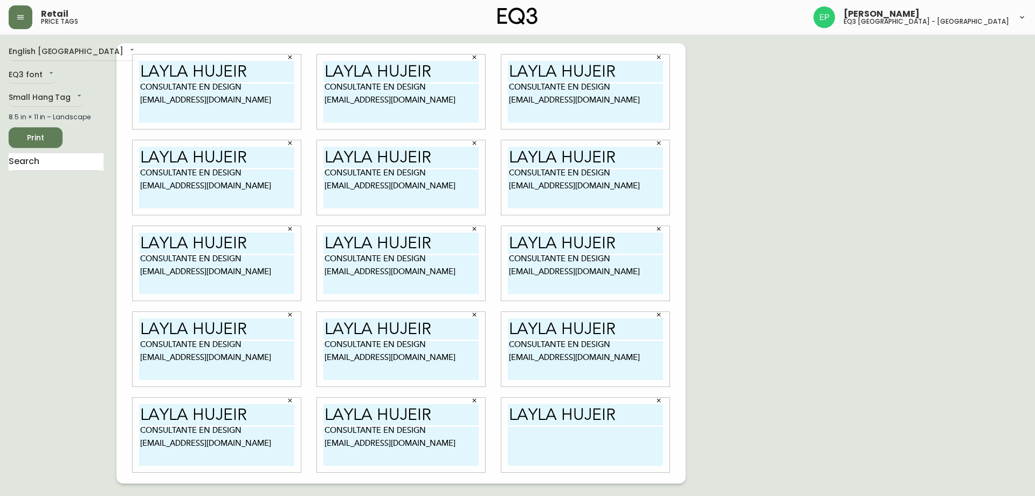
paste textarea "CONSULTANTE EN DESIGN [EMAIL_ADDRESS][DOMAIN_NAME]"
type textarea "CONSULTANTE EN DESIGN [EMAIL_ADDRESS][DOMAIN_NAME]"
click at [779, 214] on div "English Canada en_CA EQ3 font EQ3 Small Hang Tag small 8.5 in × 11 in – Landsca…" at bounding box center [518, 263] width 1018 height 440
click at [35, 135] on span "Print" at bounding box center [35, 137] width 37 height 13
click at [33, 140] on span "Print" at bounding box center [35, 137] width 37 height 13
